Goal: Task Accomplishment & Management: Understand process/instructions

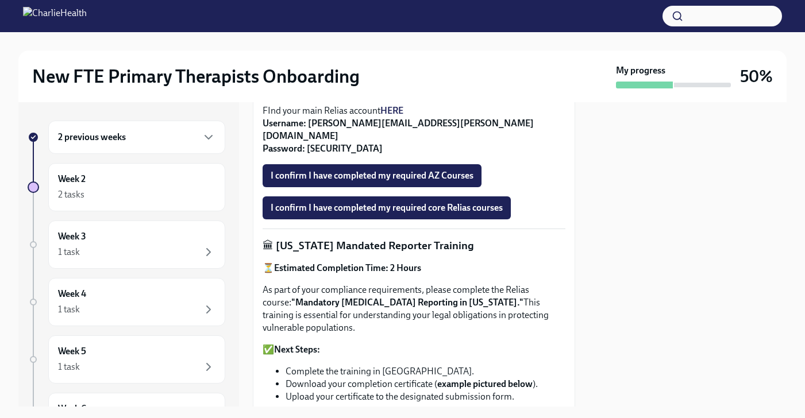
scroll to position [534, 0]
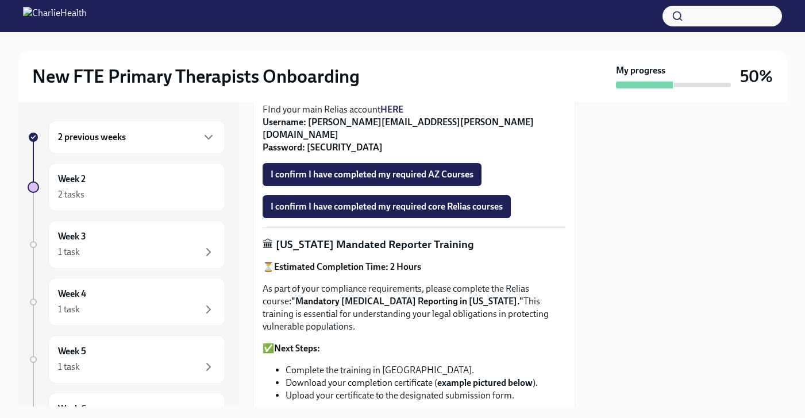
click at [531, 283] on p "As part of your compliance requirements, please complete the Relias course: "Ma…" at bounding box center [414, 308] width 303 height 51
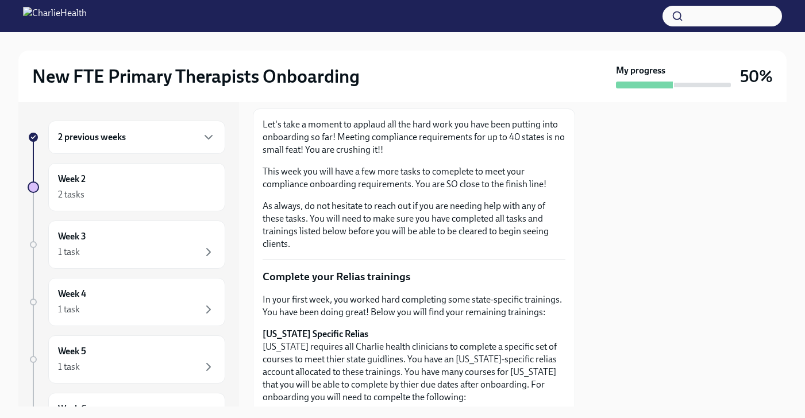
scroll to position [0, 0]
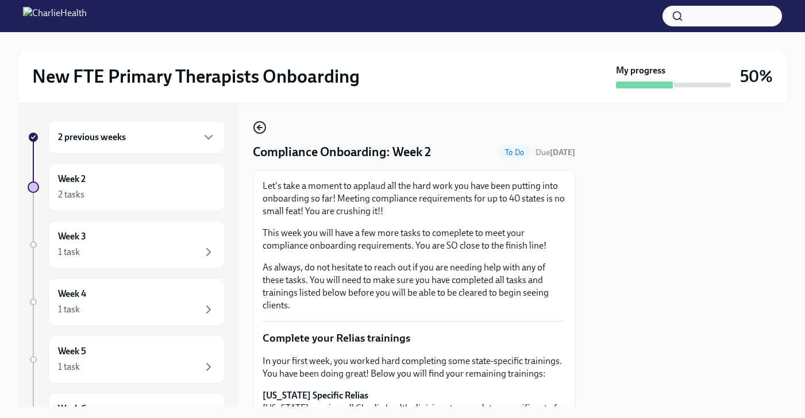
click at [260, 129] on icon "button" at bounding box center [260, 128] width 14 height 14
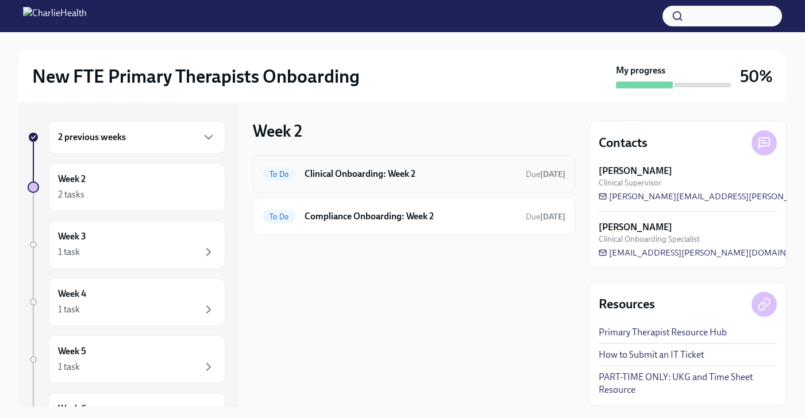
click at [344, 165] on div "To Do Clinical Onboarding: Week 2 Due [DATE]" at bounding box center [414, 174] width 303 height 18
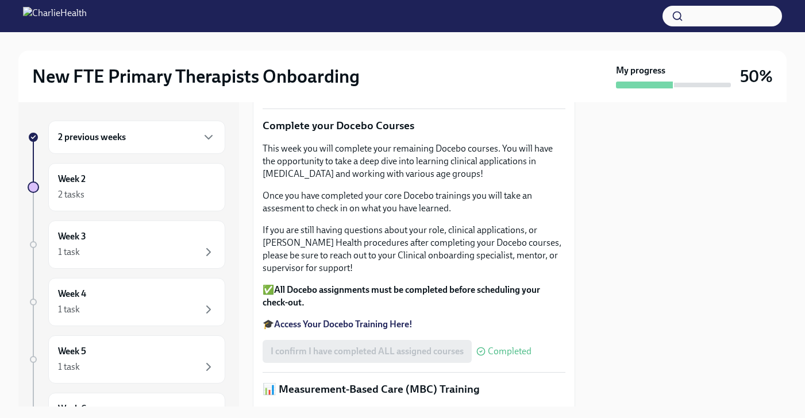
scroll to position [233, 0]
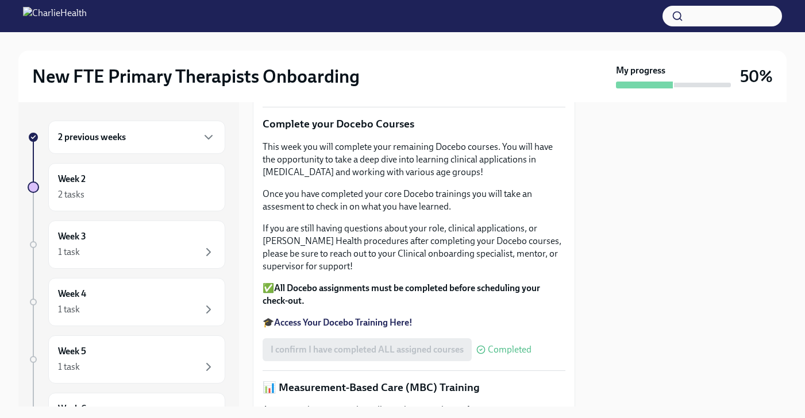
click at [344, 63] on p "This week, you will have the opportunity to dive deep into applying what you ha…" at bounding box center [414, 38] width 303 height 51
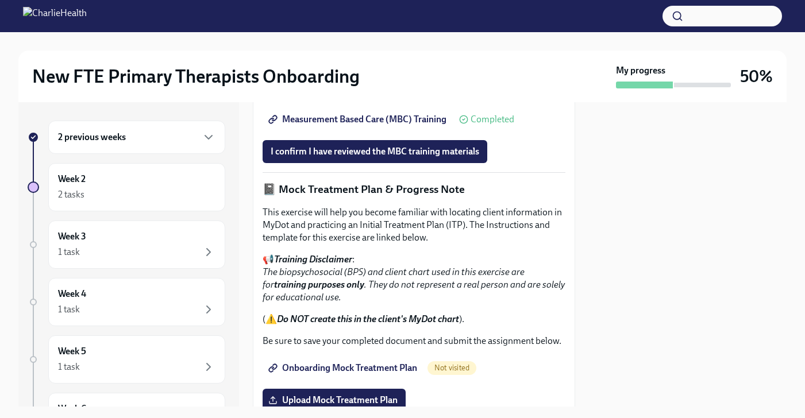
scroll to position [770, 0]
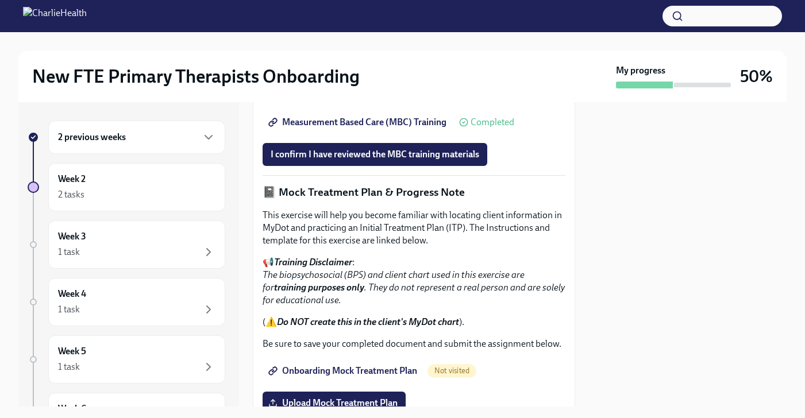
click at [403, 128] on span "Measurement Based Care (MBC) Training" at bounding box center [359, 122] width 176 height 11
click at [418, 128] on span "Measurement Based Care (MBC) Training" at bounding box center [359, 122] width 176 height 11
